Goal: Transaction & Acquisition: Purchase product/service

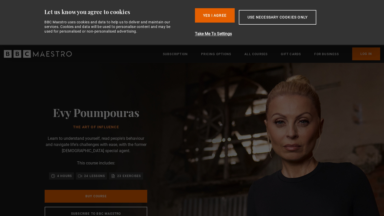
click at [192, 161] on div "Evy Poumpouras The Art of Influence Learn to understand yourself, read people's…" at bounding box center [96, 163] width 192 height 200
click at [271, 18] on button "Use necessary cookies only" at bounding box center [277, 17] width 77 height 15
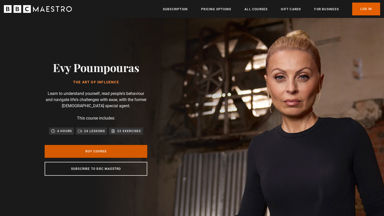
click at [104, 152] on link "Buy Course" at bounding box center [96, 151] width 103 height 13
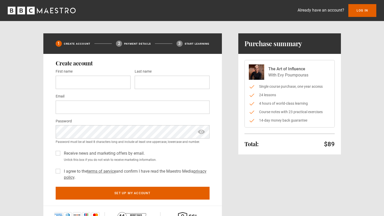
click at [47, 13] on icon "BBC Maestro" at bounding box center [42, 11] width 68 height 8
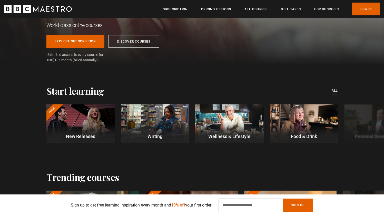
scroll to position [99, 0]
